Goal: Find specific page/section: Find specific page/section

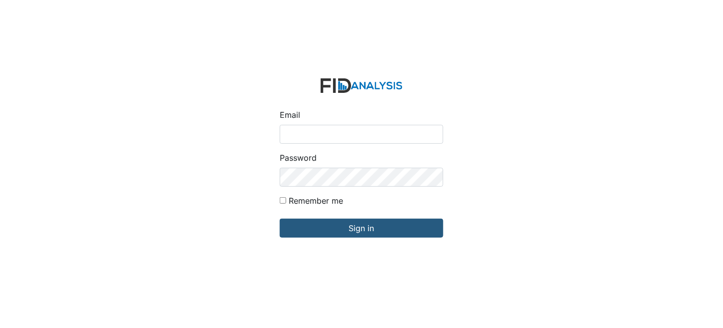
click at [365, 137] on input "Email" at bounding box center [362, 134] width 164 height 19
type input "[EMAIL_ADDRESS][DOMAIN_NAME]"
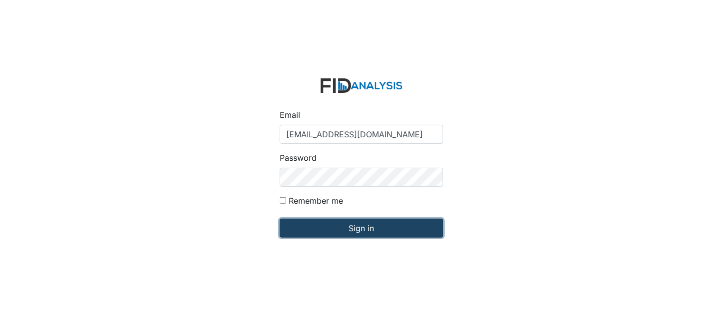
click at [384, 222] on input "Sign in" at bounding box center [362, 227] width 164 height 19
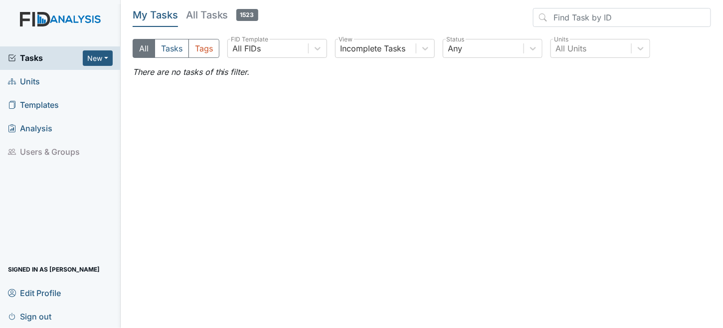
click at [268, 145] on main "My Tasks All Tasks 1523 All Tasks Tags All FIDs FID Template Incomplete Tasks V…" at bounding box center [422, 164] width 602 height 328
click at [25, 81] on span "Units" at bounding box center [24, 81] width 32 height 15
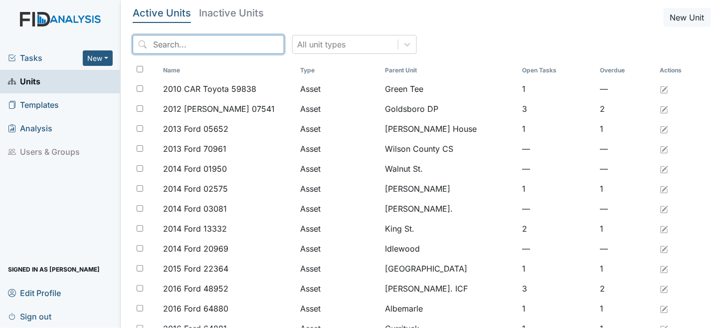
click at [168, 45] on input "search" at bounding box center [209, 44] width 152 height 19
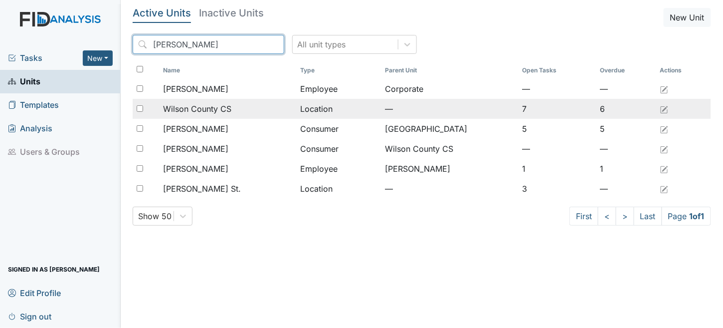
type input "wilson"
click at [345, 108] on td "Location" at bounding box center [338, 109] width 85 height 20
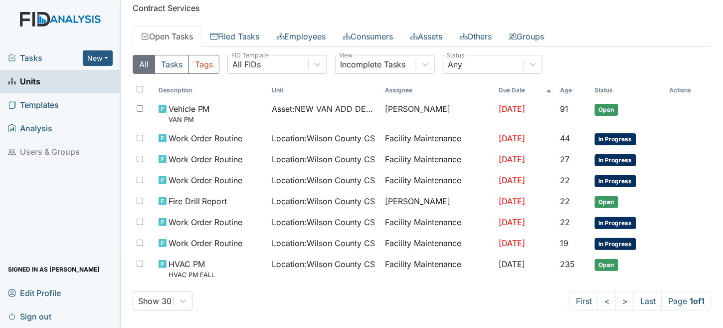
scroll to position [37, 0]
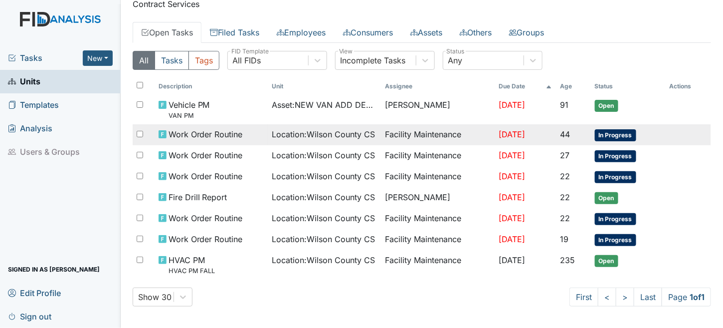
click at [328, 129] on span "Location : Wilson County CS" at bounding box center [323, 134] width 103 height 12
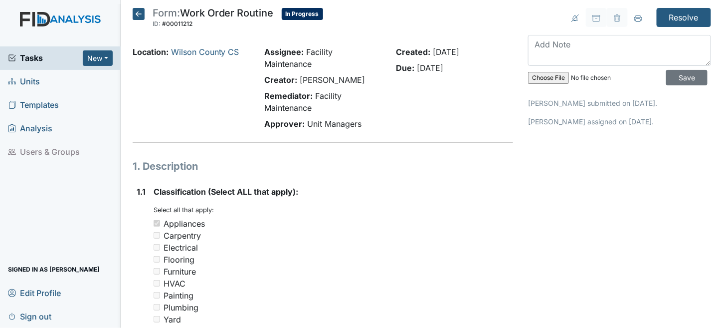
click at [139, 16] on icon at bounding box center [139, 14] width 12 height 12
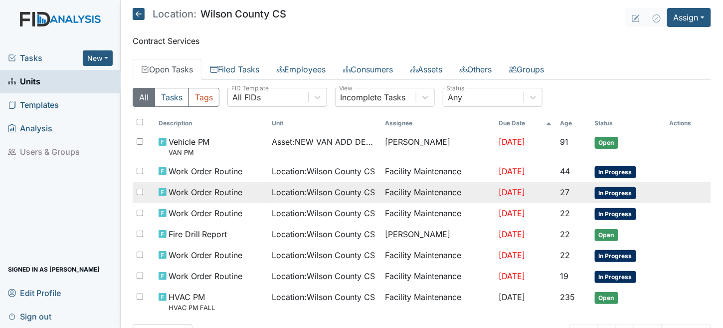
click at [294, 194] on span "Location : Wilson County CS" at bounding box center [323, 192] width 103 height 12
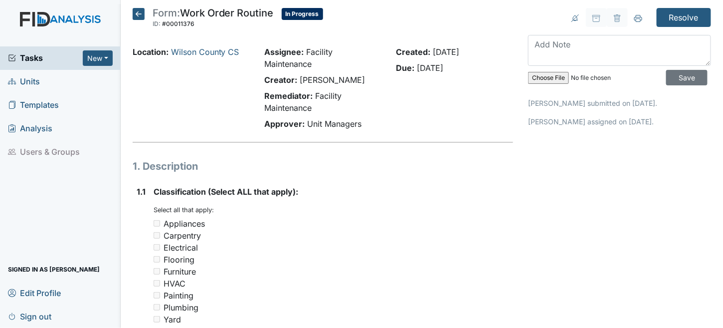
click at [137, 14] on icon at bounding box center [139, 14] width 12 height 12
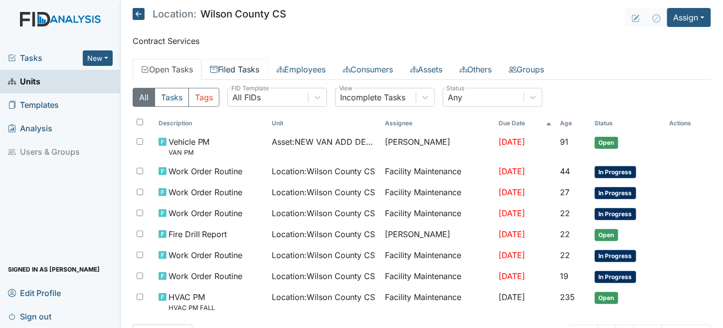
click at [252, 62] on link "Filed Tasks" at bounding box center [234, 69] width 67 height 21
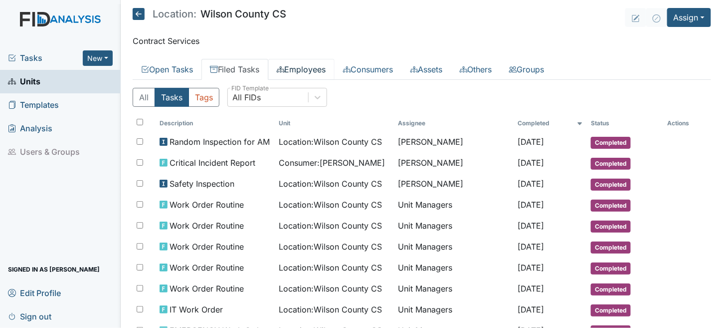
click at [313, 68] on link "Employees" at bounding box center [301, 69] width 66 height 21
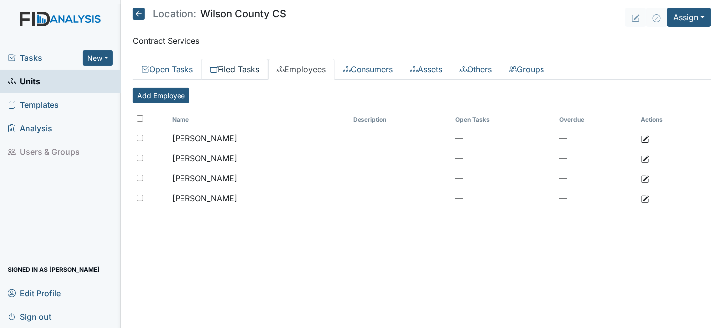
click at [230, 64] on link "Filed Tasks" at bounding box center [234, 69] width 67 height 21
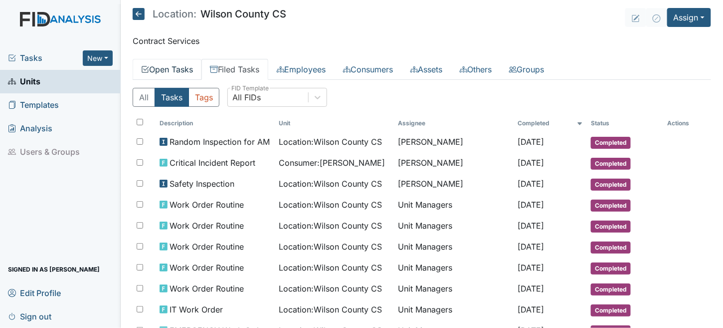
click at [163, 66] on link "Open Tasks" at bounding box center [167, 69] width 69 height 21
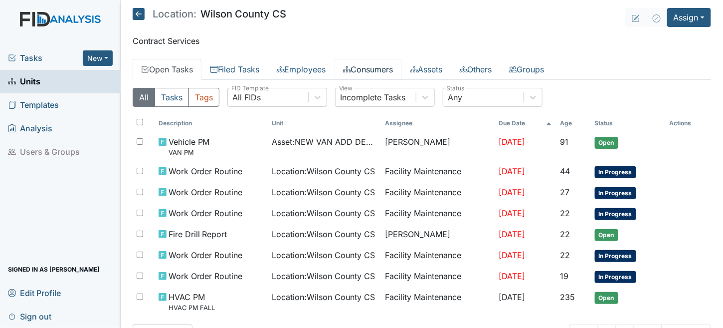
click at [391, 70] on link "Consumers" at bounding box center [368, 69] width 67 height 21
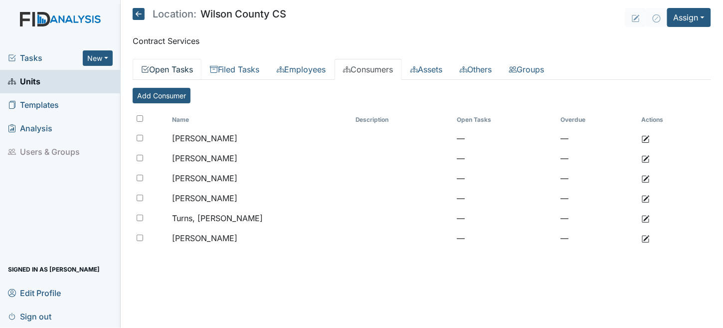
click at [161, 71] on link "Open Tasks" at bounding box center [167, 69] width 69 height 21
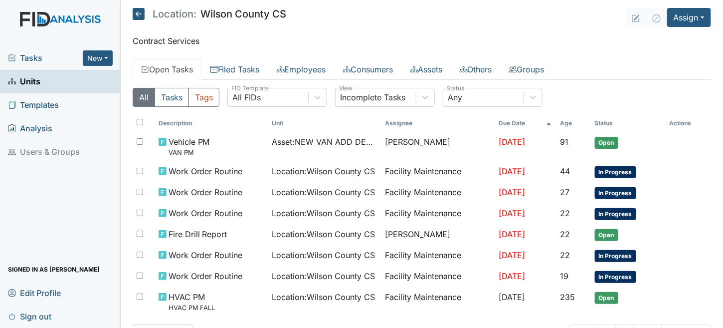
click at [139, 16] on icon at bounding box center [139, 14] width 12 height 12
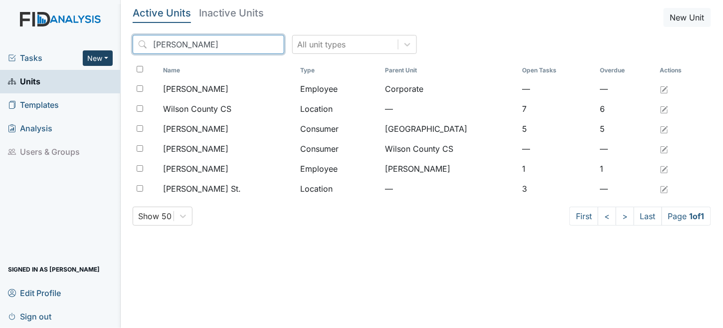
drag, startPoint x: 195, startPoint y: 45, endPoint x: 105, endPoint y: 57, distance: 90.5
click at [105, 57] on div "Tasks New Form Inspection Document Bundle Units Templates Analysis Users & Grou…" at bounding box center [361, 164] width 723 height 328
